Goal: Information Seeking & Learning: Find specific fact

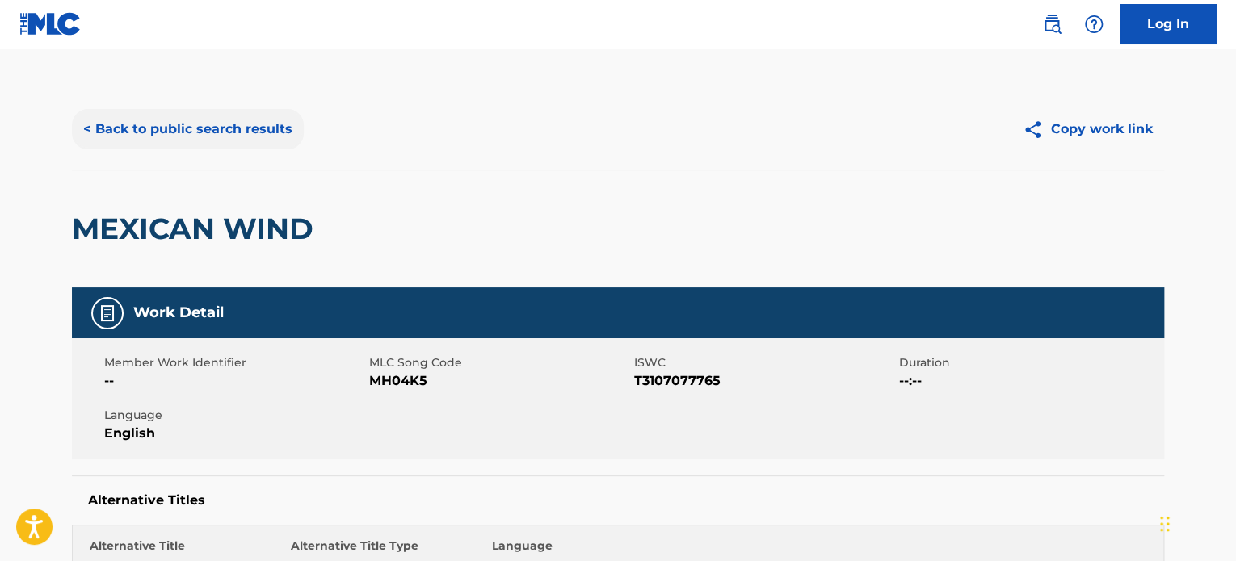
click at [181, 119] on button "< Back to public search results" at bounding box center [188, 129] width 232 height 40
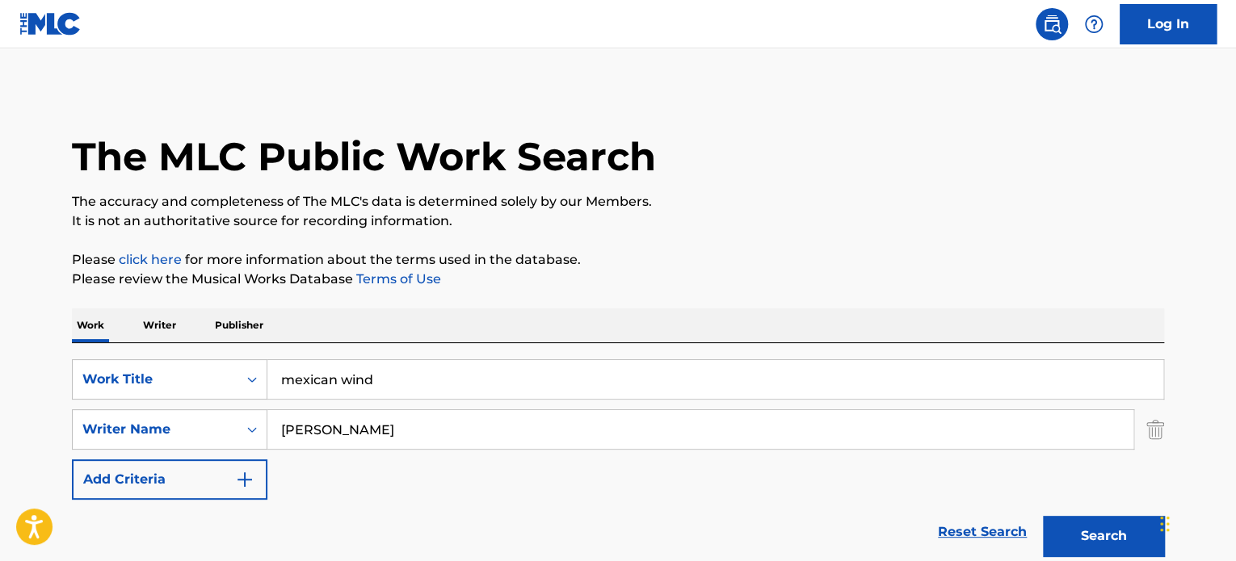
scroll to position [189, 0]
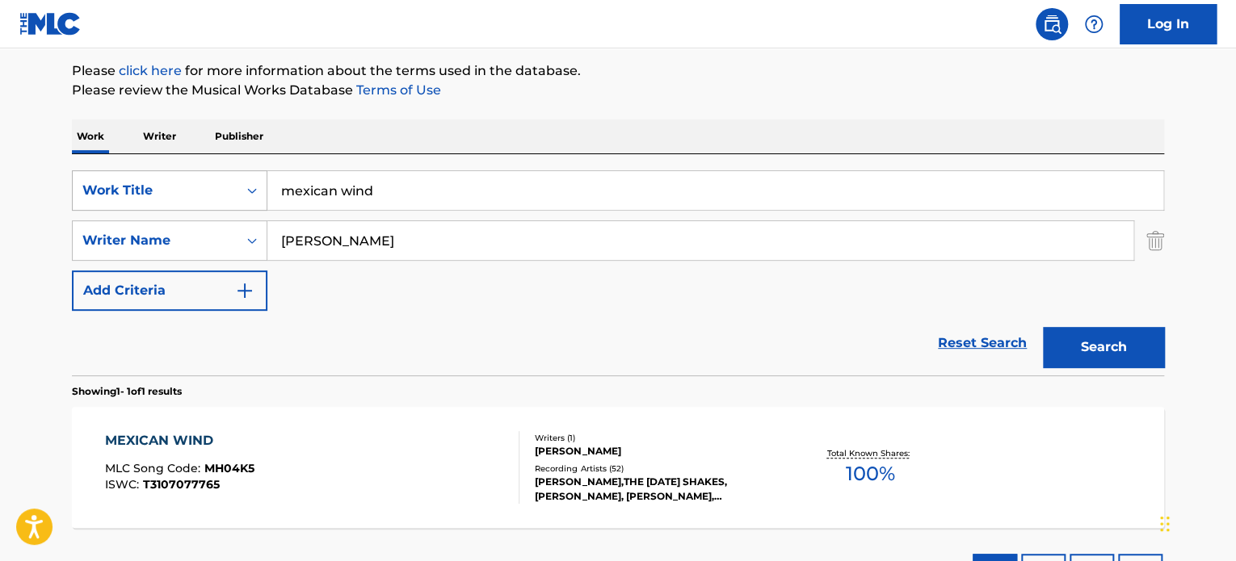
click at [191, 183] on div "Work Title" at bounding box center [154, 190] width 145 height 19
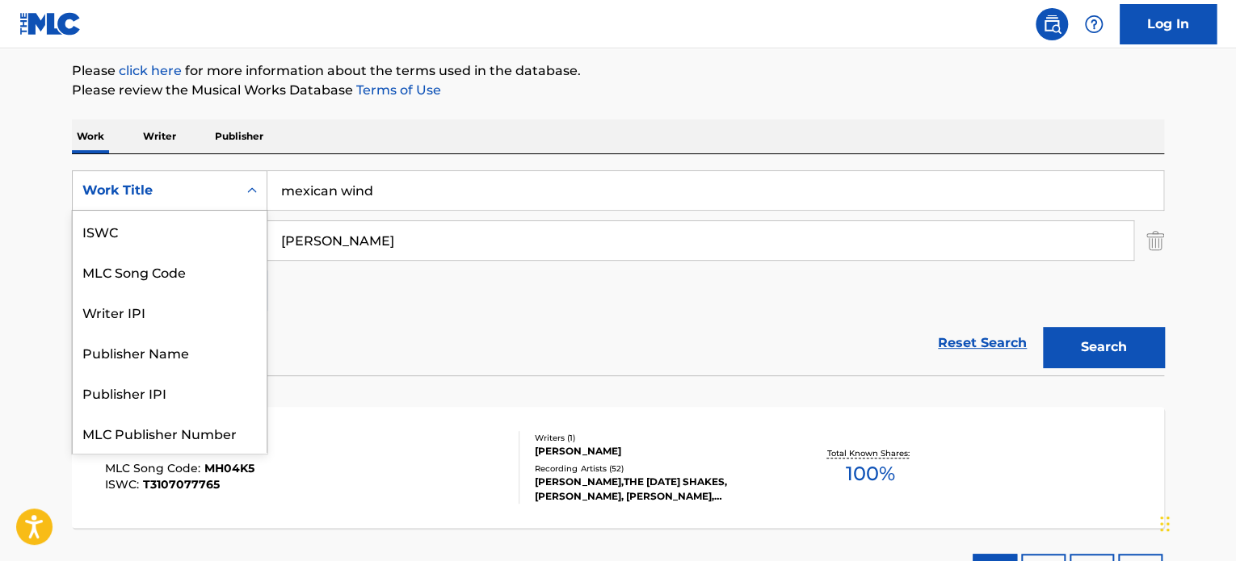
scroll to position [40, 0]
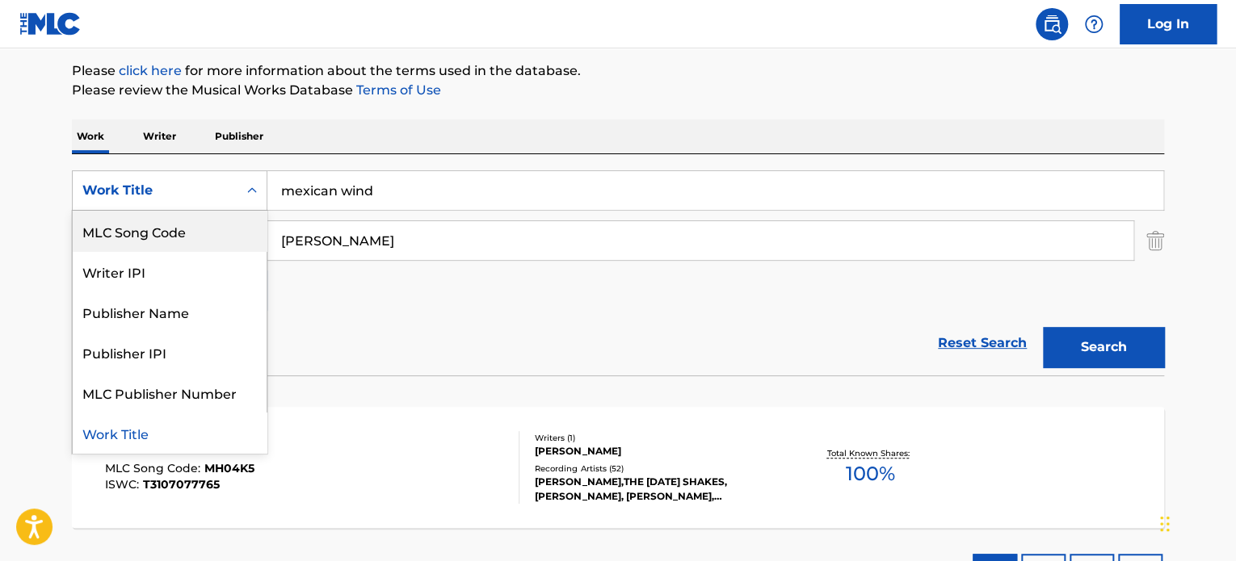
click at [174, 215] on div "MLC Song Code" at bounding box center [170, 231] width 194 height 40
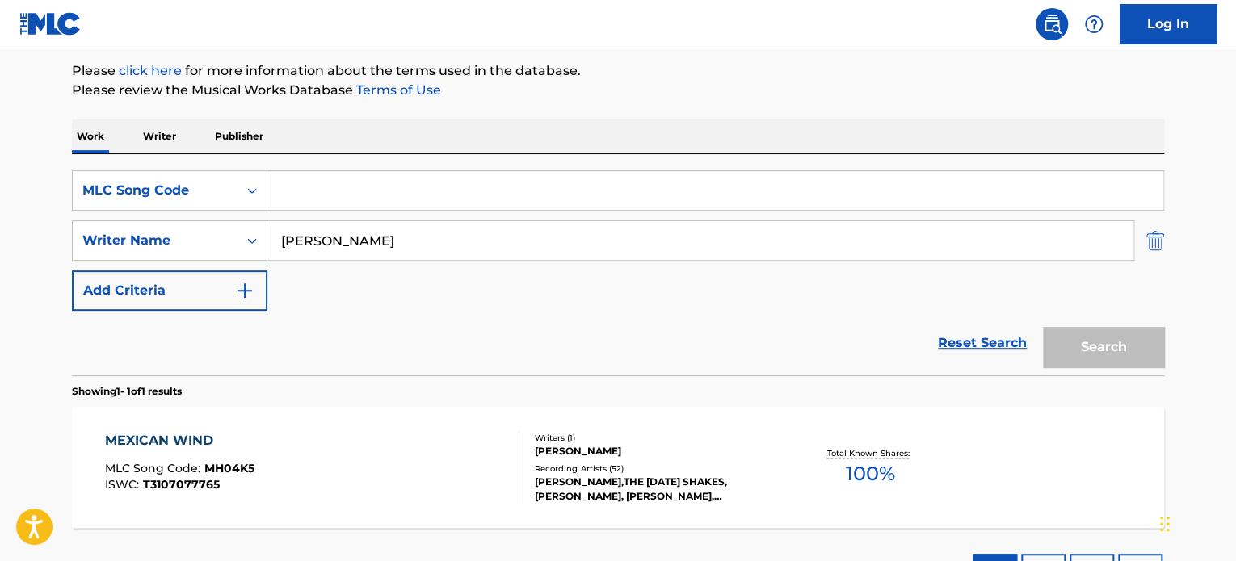
click at [1149, 238] on img "Search Form" at bounding box center [1155, 241] width 18 height 40
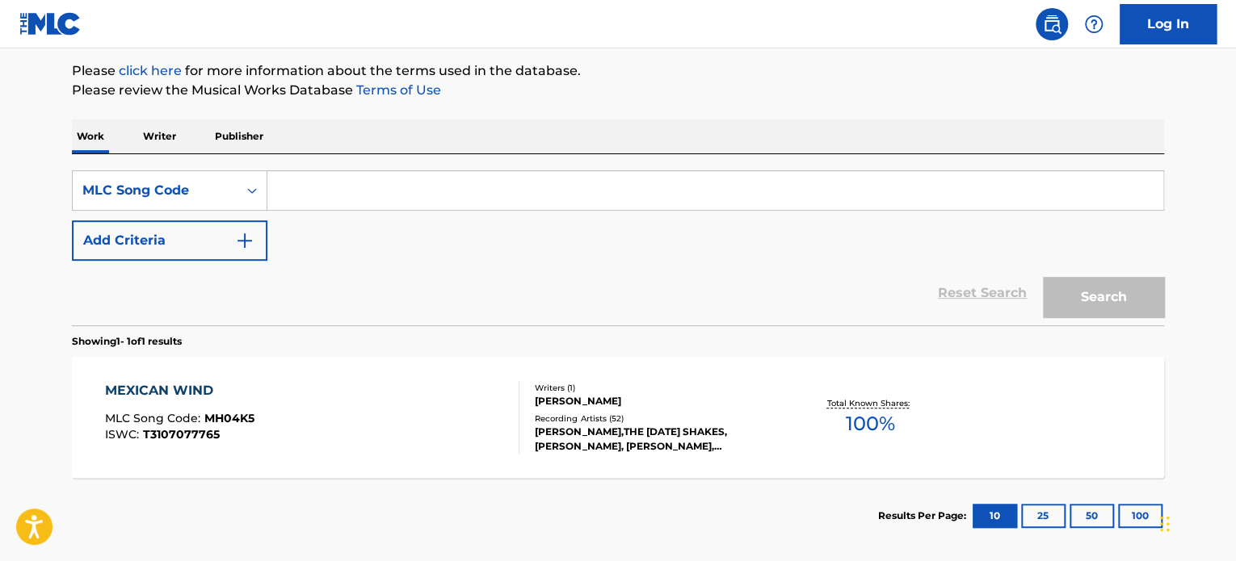
click at [484, 194] on input "Search Form" at bounding box center [715, 190] width 896 height 39
paste input "05993Q"
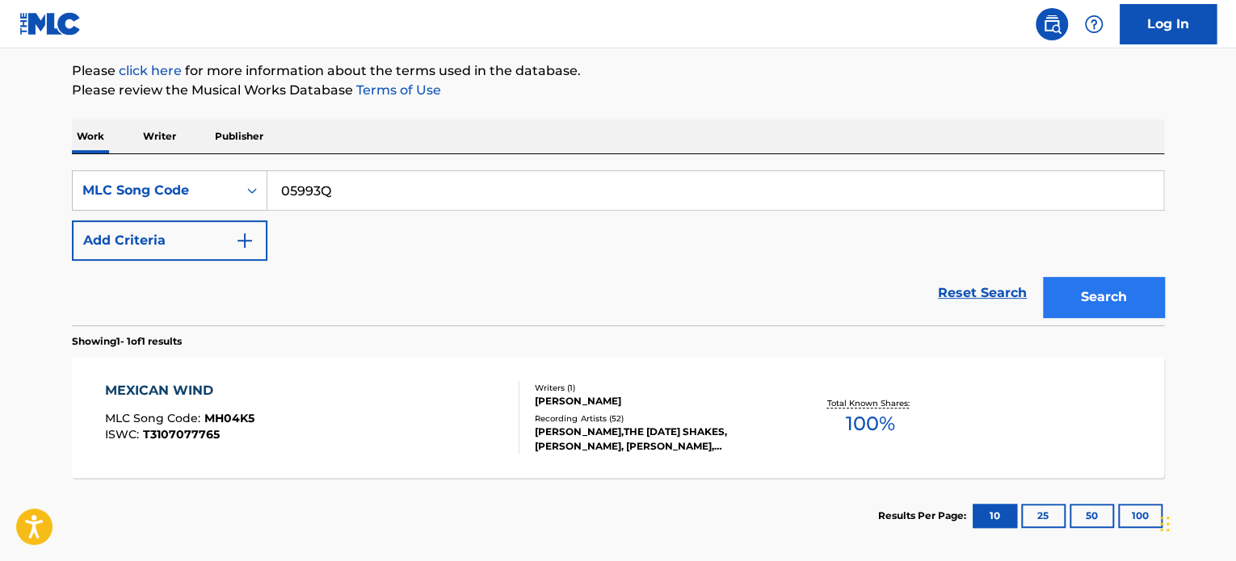
type input "05993Q"
click at [1073, 290] on button "Search" at bounding box center [1103, 297] width 121 height 40
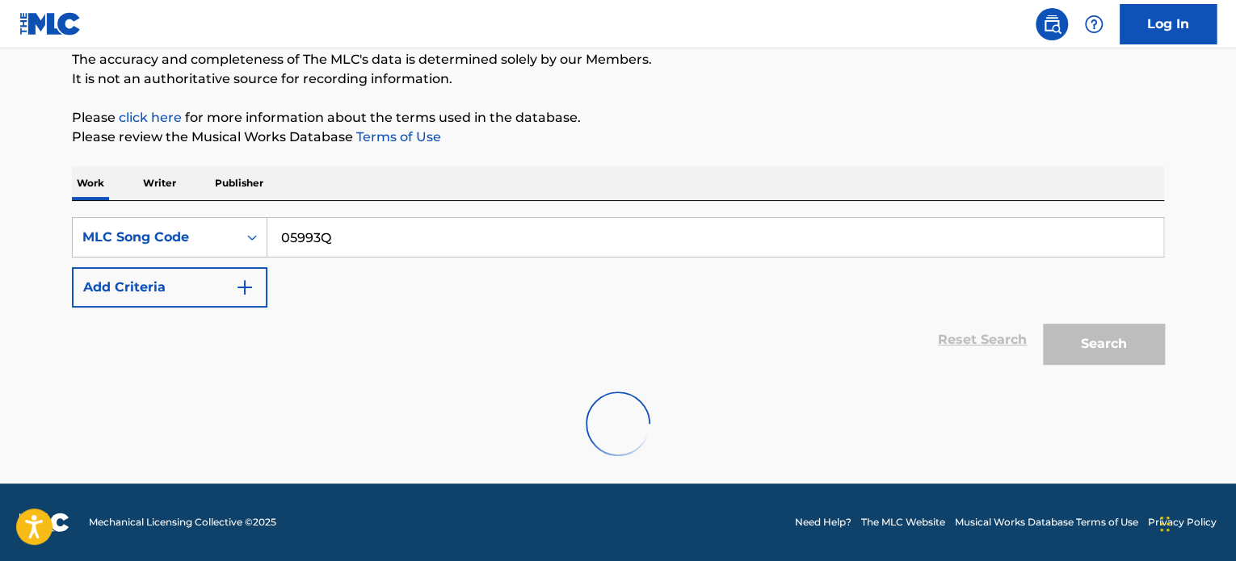
scroll to position [189, 0]
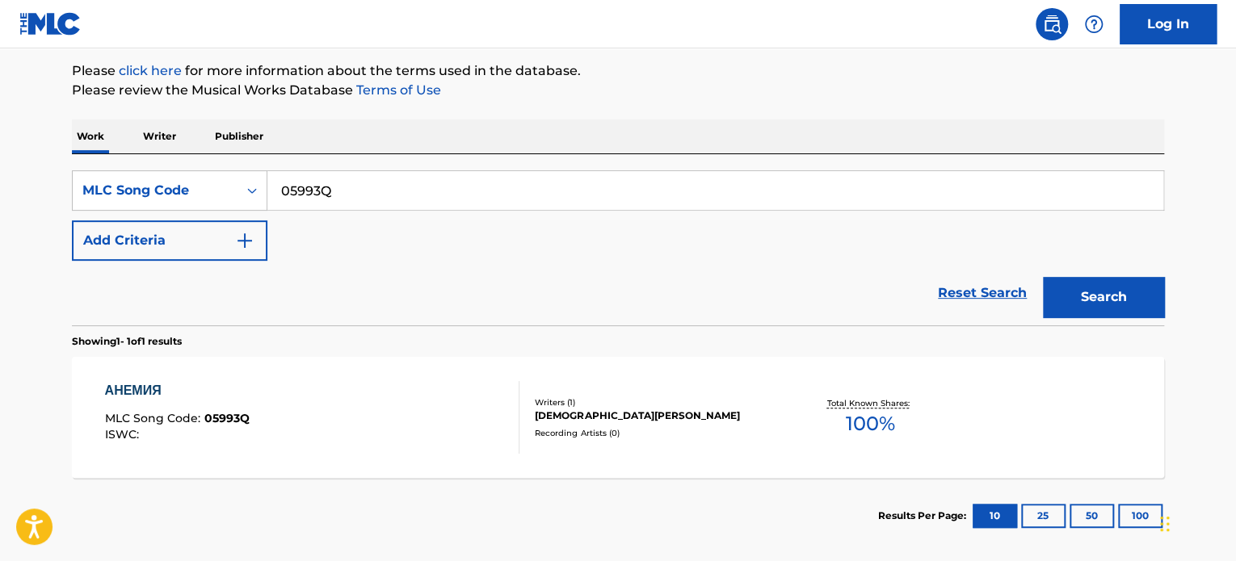
click at [149, 373] on div "АНЕМИЯ MLC Song Code : 05993Q ISWC : Writers ( 1 ) [PERSON_NAME] Recording Arti…" at bounding box center [618, 417] width 1092 height 121
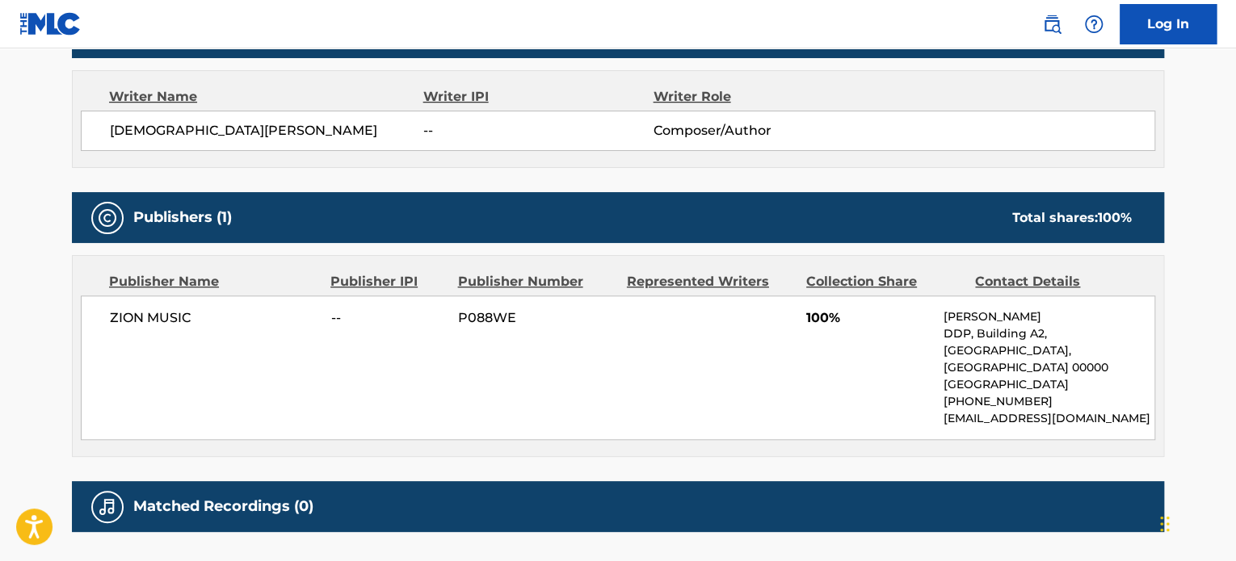
scroll to position [565, 0]
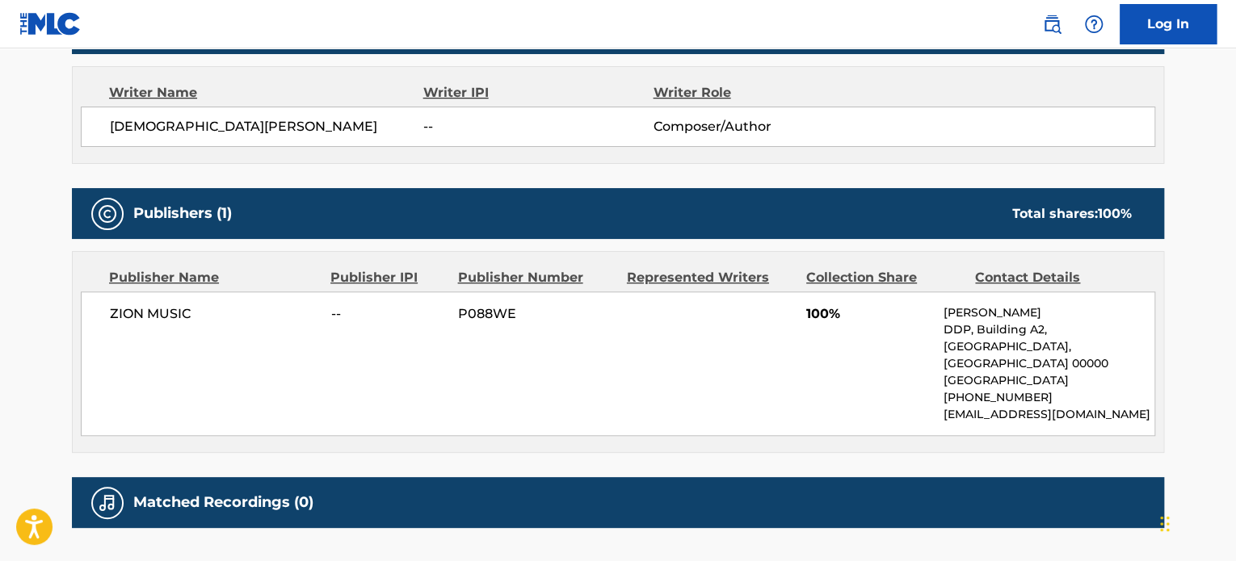
click at [575, 477] on div "Matched Recordings (0)" at bounding box center [618, 502] width 1092 height 51
